Goal: Navigation & Orientation: Find specific page/section

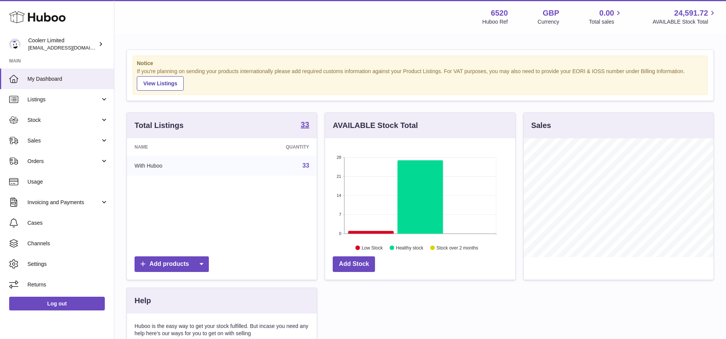
scroll to position [119, 190]
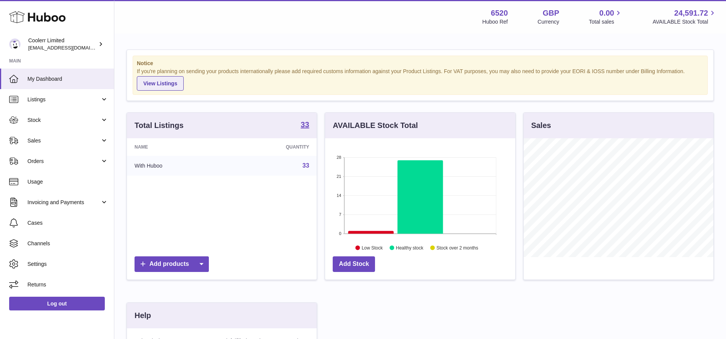
click at [156, 87] on link "View Listings" at bounding box center [160, 83] width 47 height 14
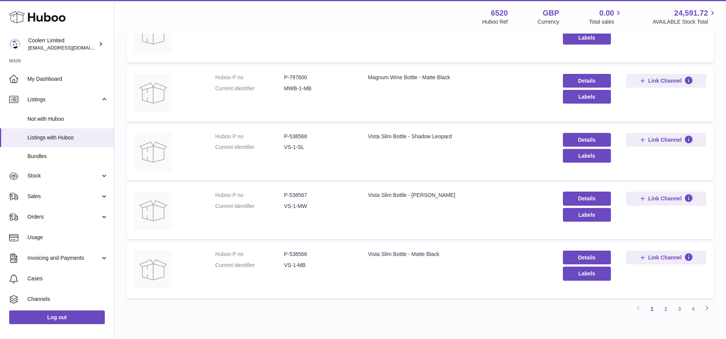
scroll to position [466, 0]
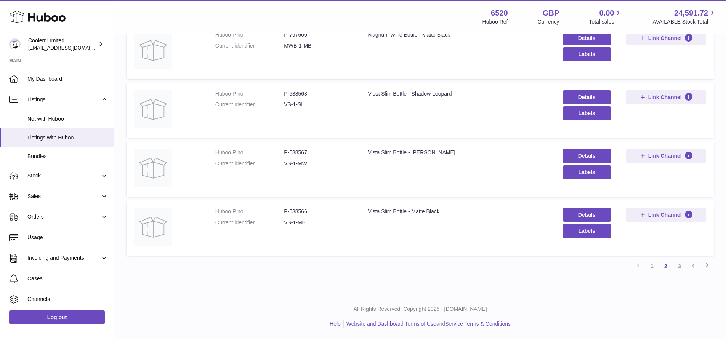
click at [670, 269] on link "2" at bounding box center [666, 267] width 14 height 14
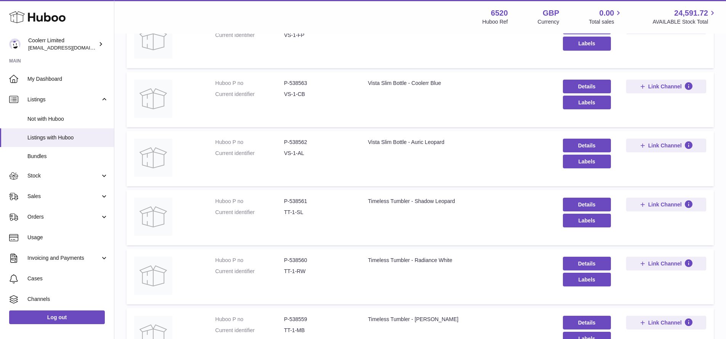
scroll to position [466, 0]
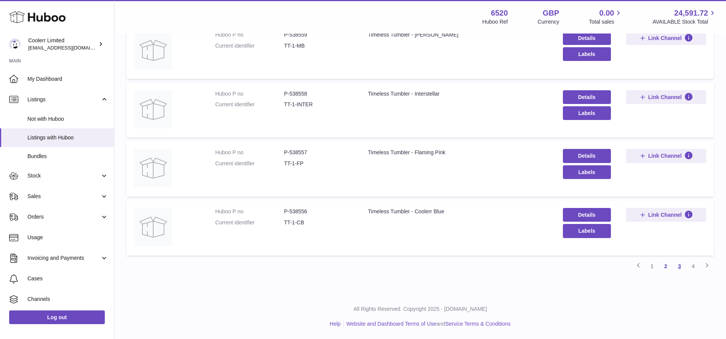
click at [679, 271] on link "3" at bounding box center [680, 267] width 14 height 14
click at [695, 268] on link "4" at bounding box center [694, 267] width 14 height 14
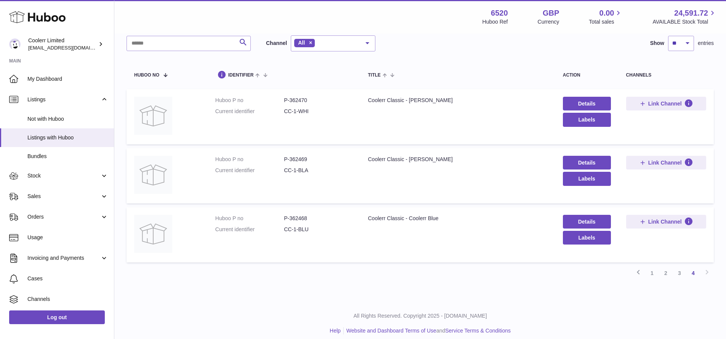
scroll to position [53, 0]
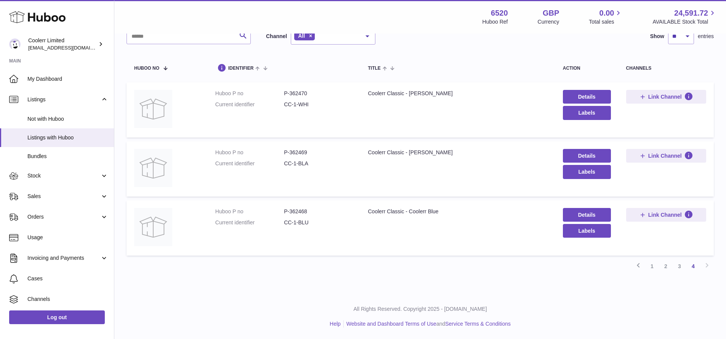
click at [706, 265] on div "Previous 1 2 3 4 Next" at bounding box center [420, 267] width 587 height 14
click at [707, 265] on div "Previous 1 2 3 4 Next" at bounding box center [420, 267] width 587 height 14
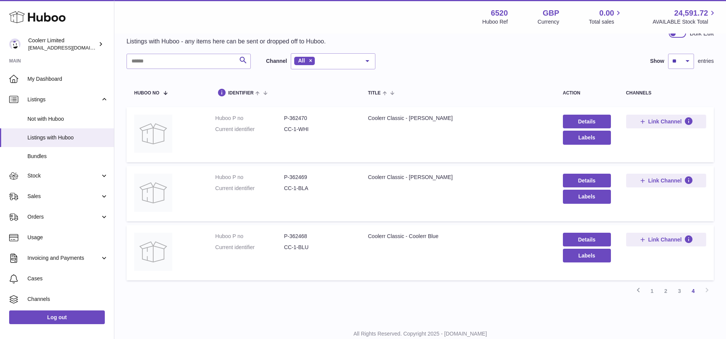
scroll to position [0, 0]
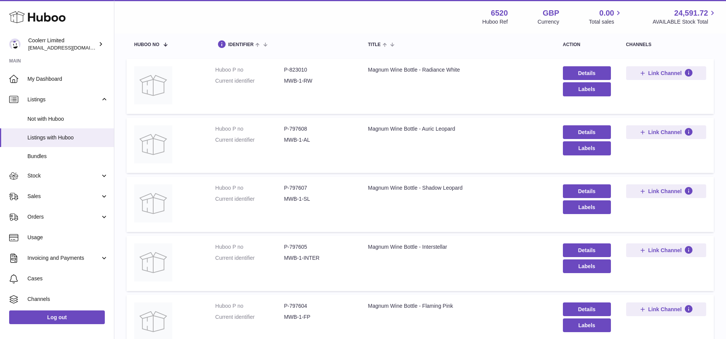
scroll to position [466, 0]
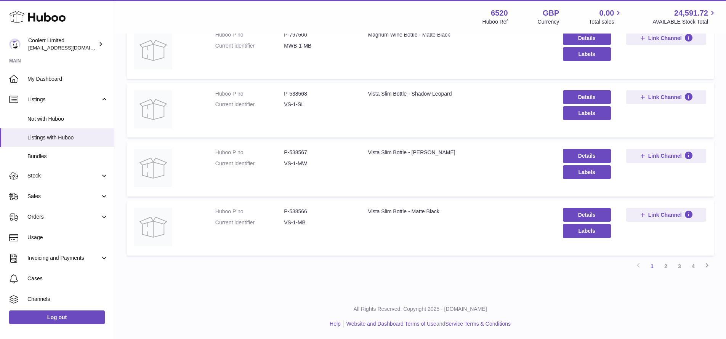
click at [668, 267] on link "2" at bounding box center [666, 267] width 14 height 14
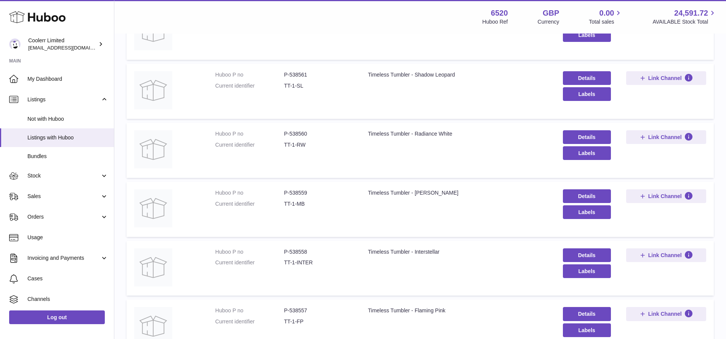
scroll to position [406, 0]
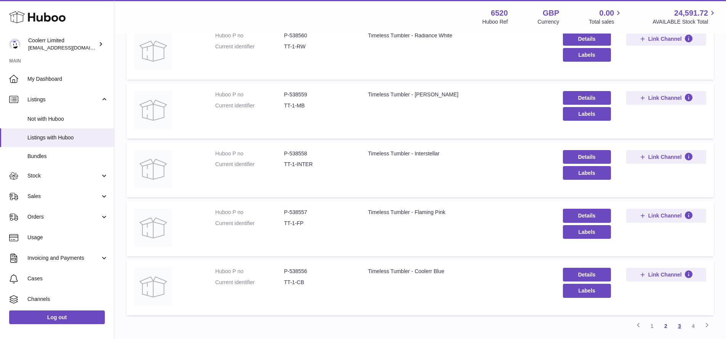
click at [682, 326] on link "3" at bounding box center [680, 326] width 14 height 14
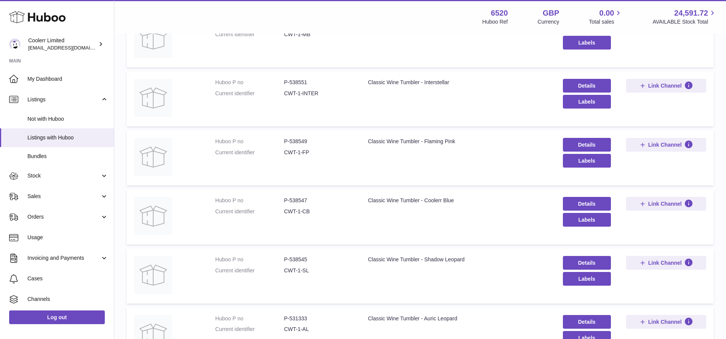
scroll to position [466, 0]
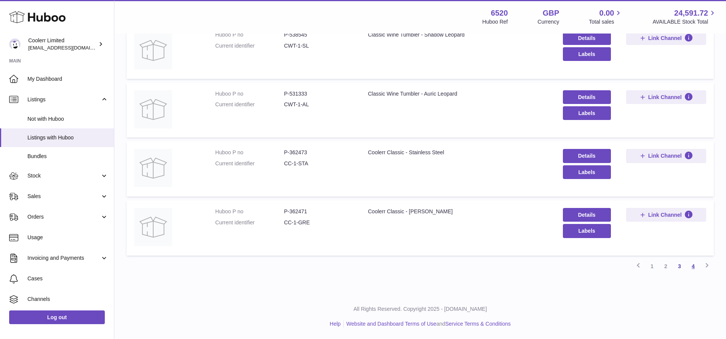
click at [696, 268] on link "4" at bounding box center [694, 267] width 14 height 14
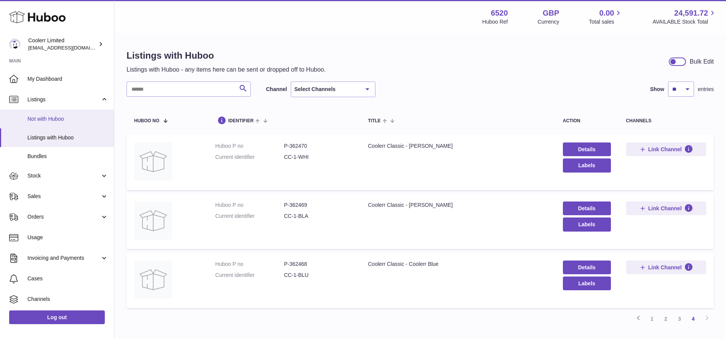
click at [47, 119] on span "Not with Huboo" at bounding box center [67, 119] width 81 height 7
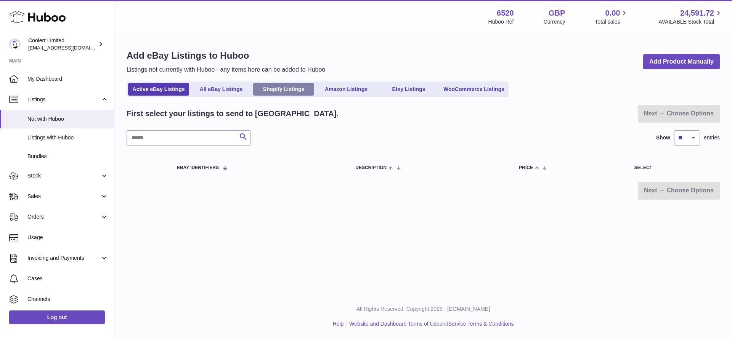
click at [289, 90] on link "Shopify Listings" at bounding box center [283, 89] width 61 height 13
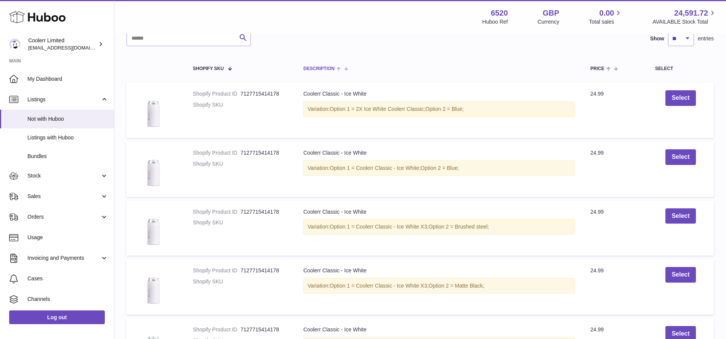
scroll to position [72, 0]
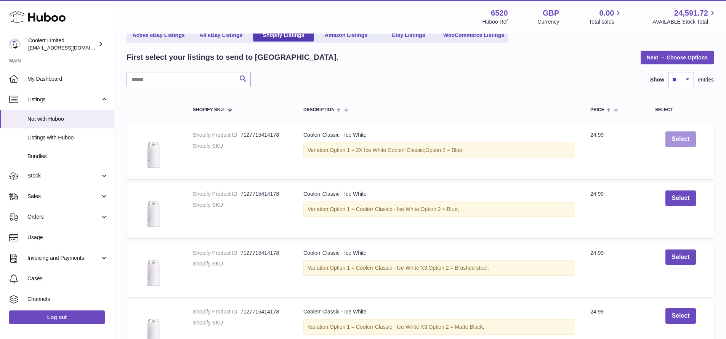
click at [680, 141] on button "Select" at bounding box center [681, 140] width 30 height 16
click at [678, 166] on button "Undo" at bounding box center [681, 163] width 28 height 16
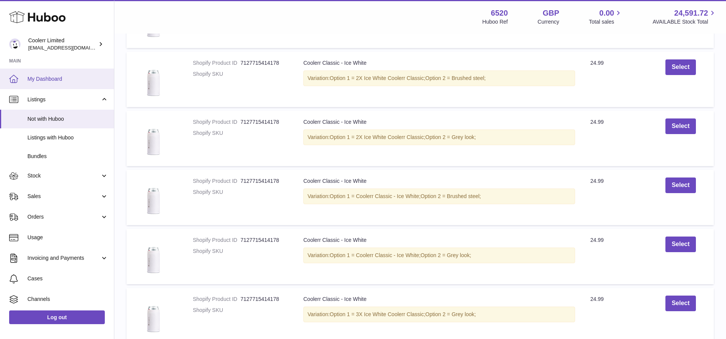
scroll to position [165, 0]
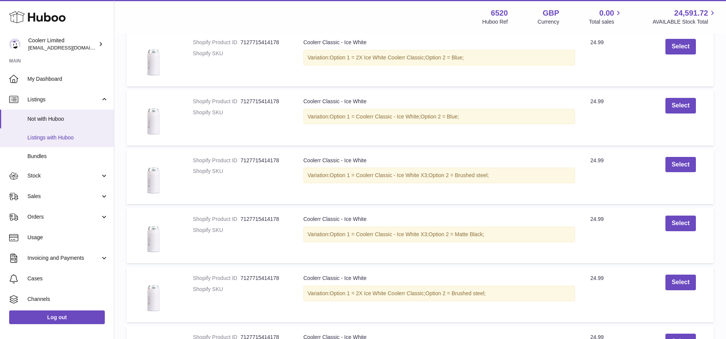
click at [74, 139] on span "Listings with Huboo" at bounding box center [67, 137] width 81 height 7
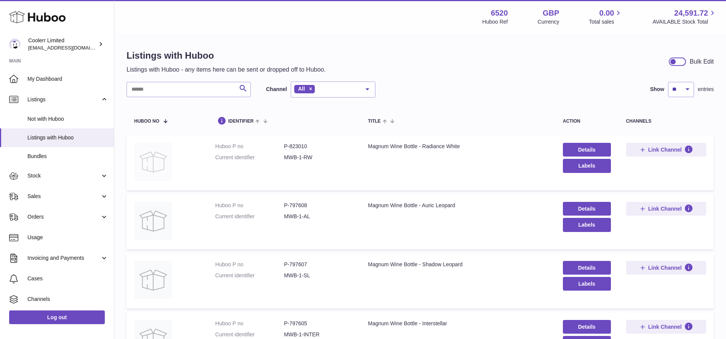
click at [156, 168] on img at bounding box center [153, 162] width 38 height 38
click at [679, 64] on div at bounding box center [677, 62] width 17 height 8
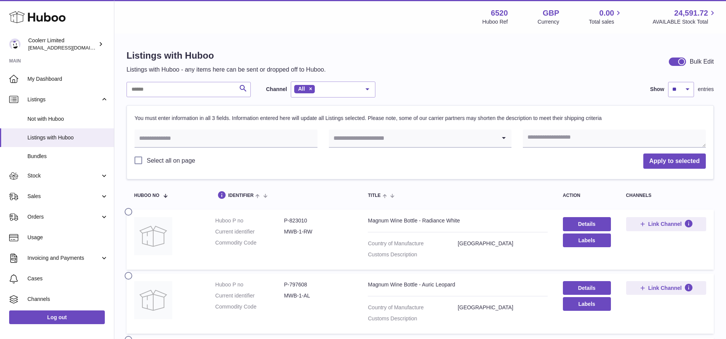
click at [140, 164] on label "Select all on page" at bounding box center [165, 161] width 61 height 8
click at [230, 144] on input "text" at bounding box center [226, 139] width 183 height 18
click at [99, 179] on link "Stock" at bounding box center [57, 176] width 114 height 21
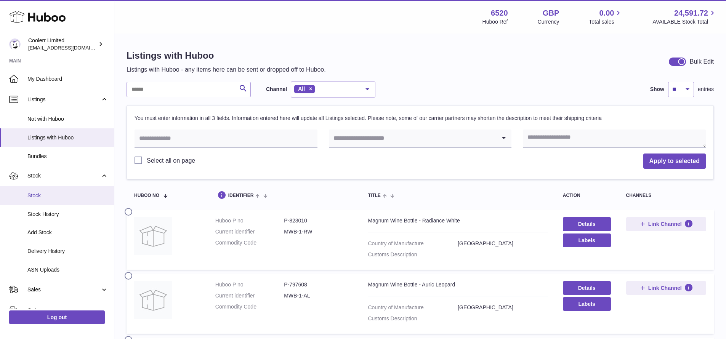
click at [44, 197] on span "Stock" at bounding box center [67, 195] width 81 height 7
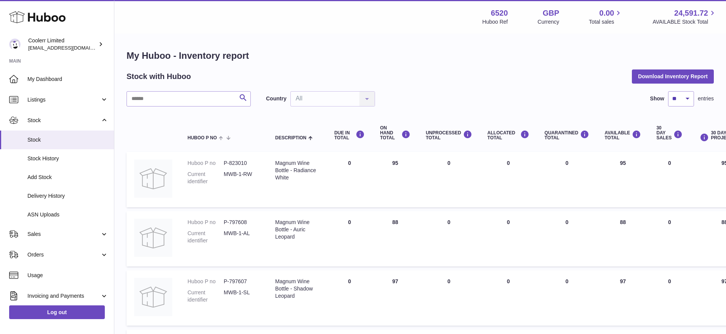
click at [67, 255] on span "Orders" at bounding box center [63, 254] width 73 height 7
click at [62, 268] on link "Orders" at bounding box center [57, 274] width 114 height 19
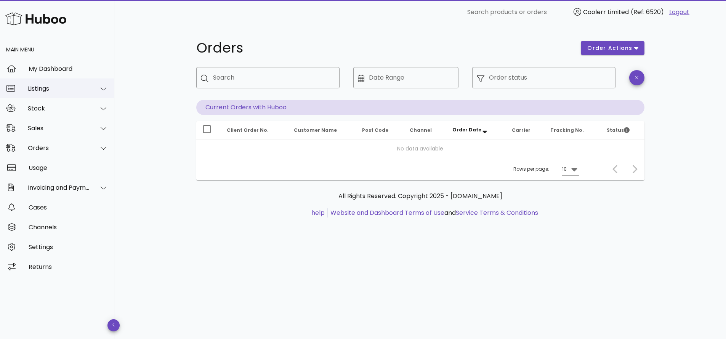
click at [88, 89] on div "Listings" at bounding box center [59, 88] width 62 height 7
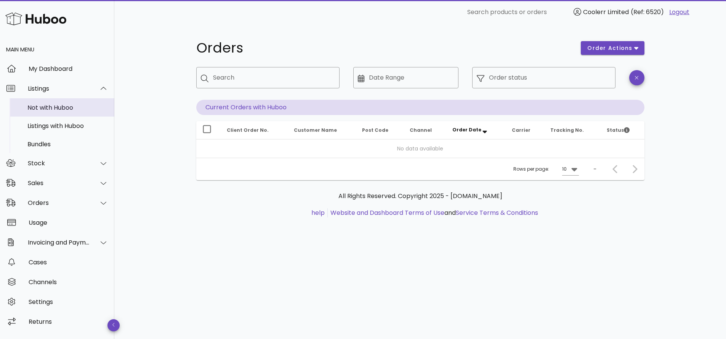
click at [75, 107] on div "Not with Huboo" at bounding box center [67, 107] width 81 height 7
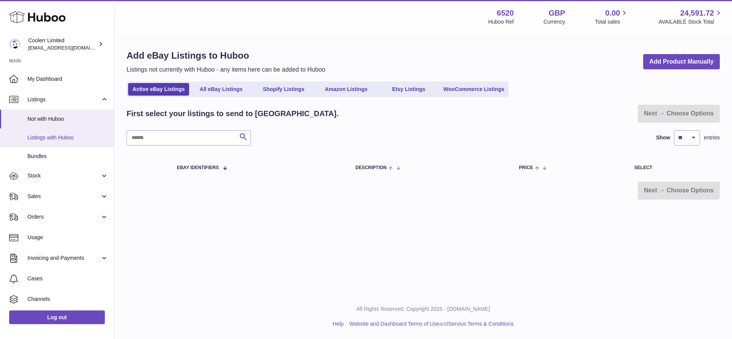
click at [48, 139] on span "Listings with Huboo" at bounding box center [67, 137] width 81 height 7
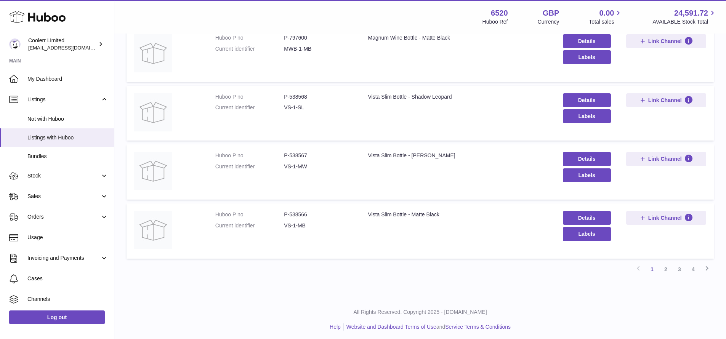
scroll to position [466, 0]
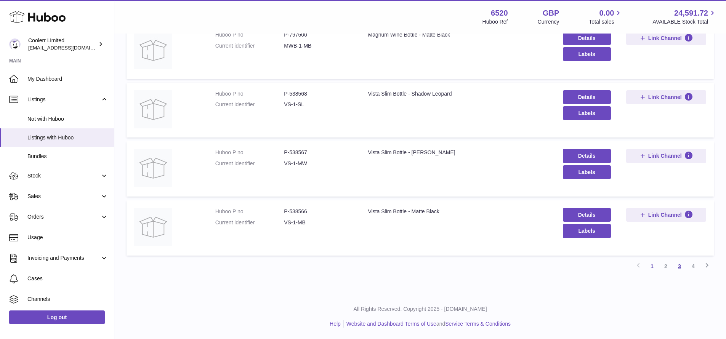
click at [681, 265] on link "3" at bounding box center [680, 267] width 14 height 14
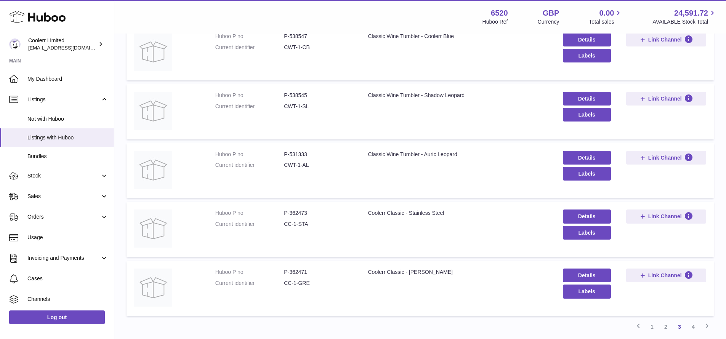
scroll to position [466, 0]
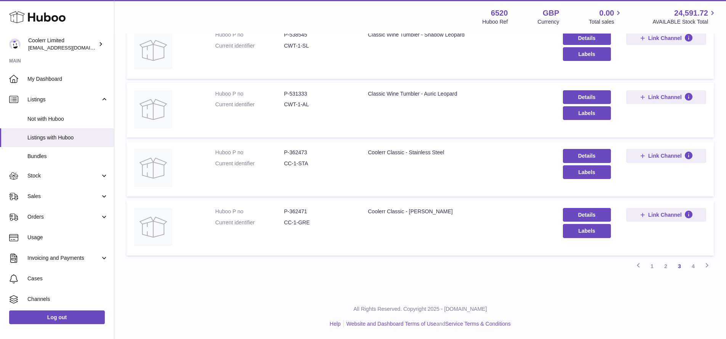
click at [277, 220] on dt "Current identifier" at bounding box center [249, 222] width 69 height 7
click at [226, 216] on dl "Huboo P no P-362471 Current identifier CC-1-GRE" at bounding box center [284, 219] width 138 height 22
click at [177, 218] on td at bounding box center [167, 228] width 81 height 55
click at [157, 223] on img at bounding box center [153, 227] width 38 height 38
